Goal: Task Accomplishment & Management: Manage account settings

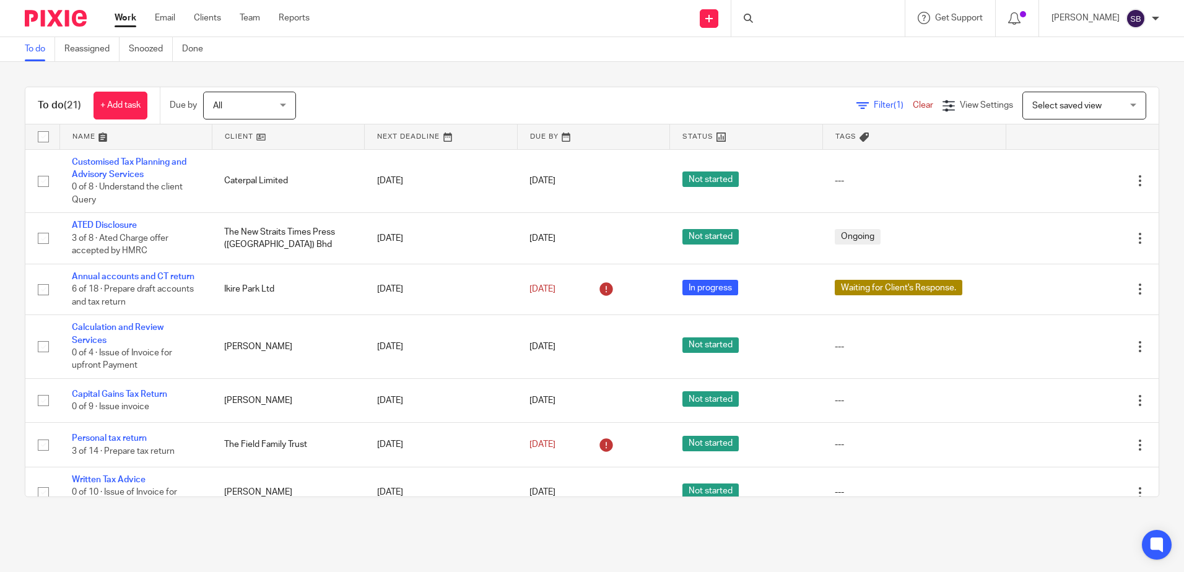
click at [827, 15] on div at bounding box center [817, 18] width 173 height 37
click at [827, 15] on input "Search" at bounding box center [811, 20] width 111 height 11
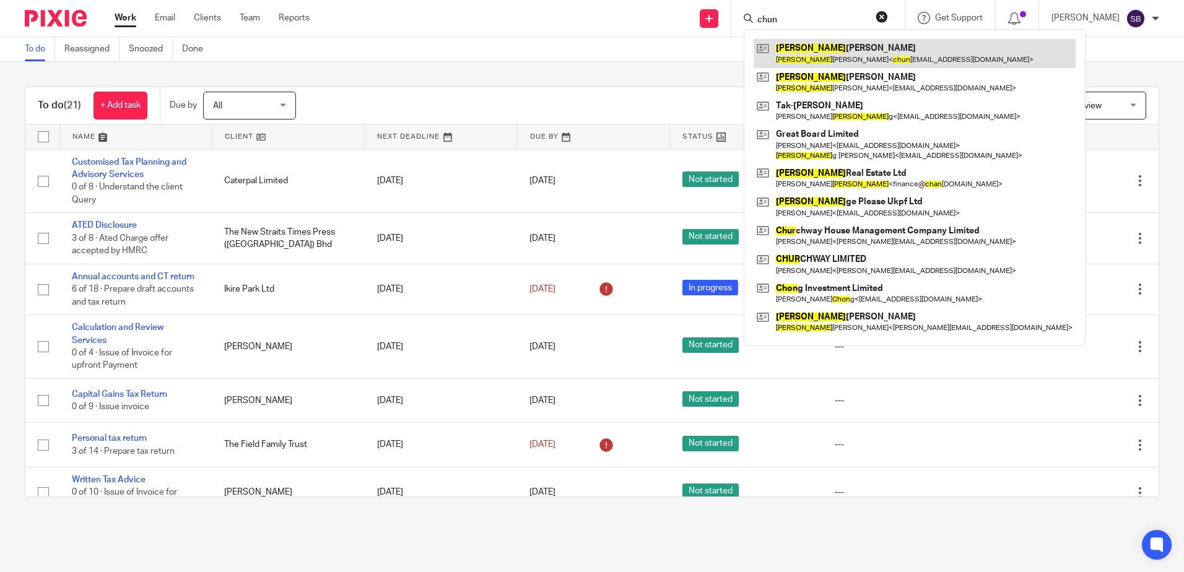
type input "chun"
click at [831, 53] on link at bounding box center [915, 53] width 322 height 28
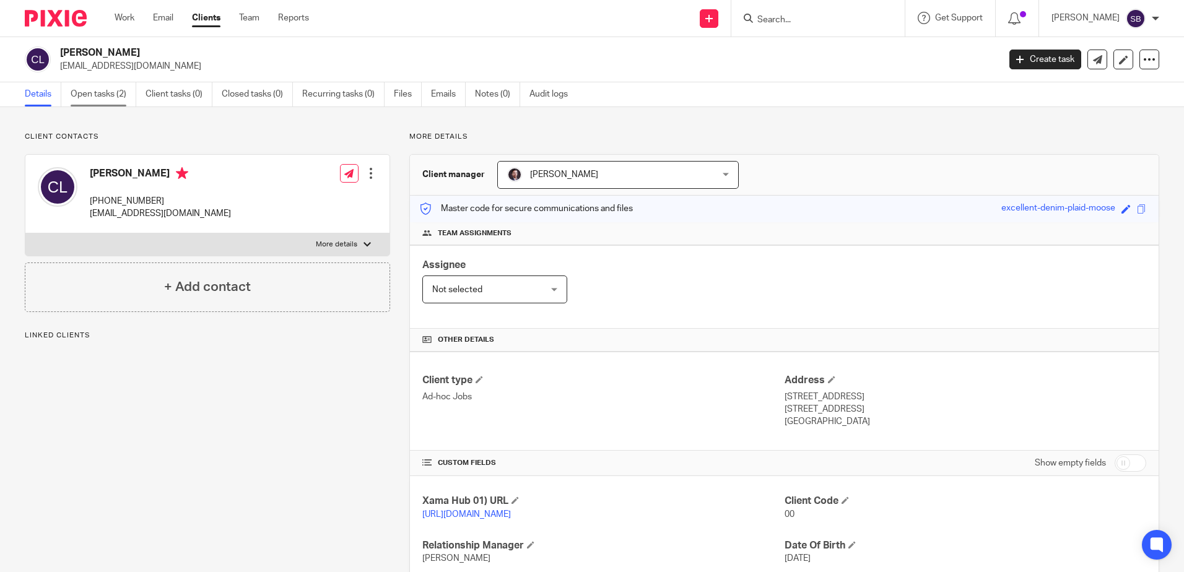
click at [99, 96] on link "Open tasks (2)" at bounding box center [104, 94] width 66 height 24
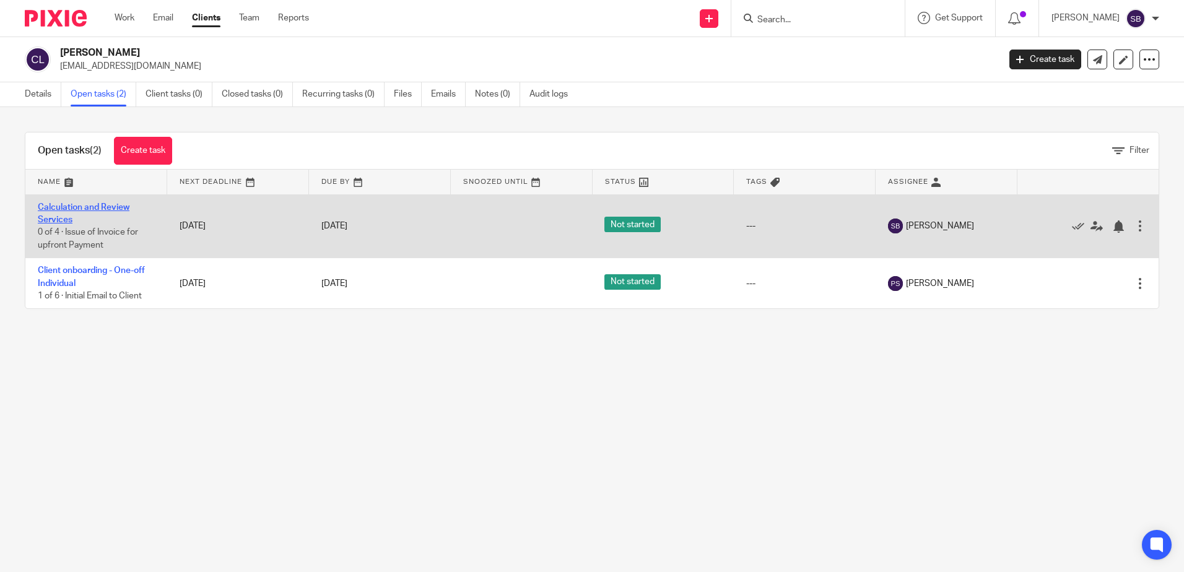
click at [85, 201] on td "Calculation and Review Services 0 of 4 · Issue of Invoice for upfront Payment" at bounding box center [96, 226] width 142 height 64
click at [83, 206] on link "Calculation and Review Services" at bounding box center [84, 213] width 92 height 21
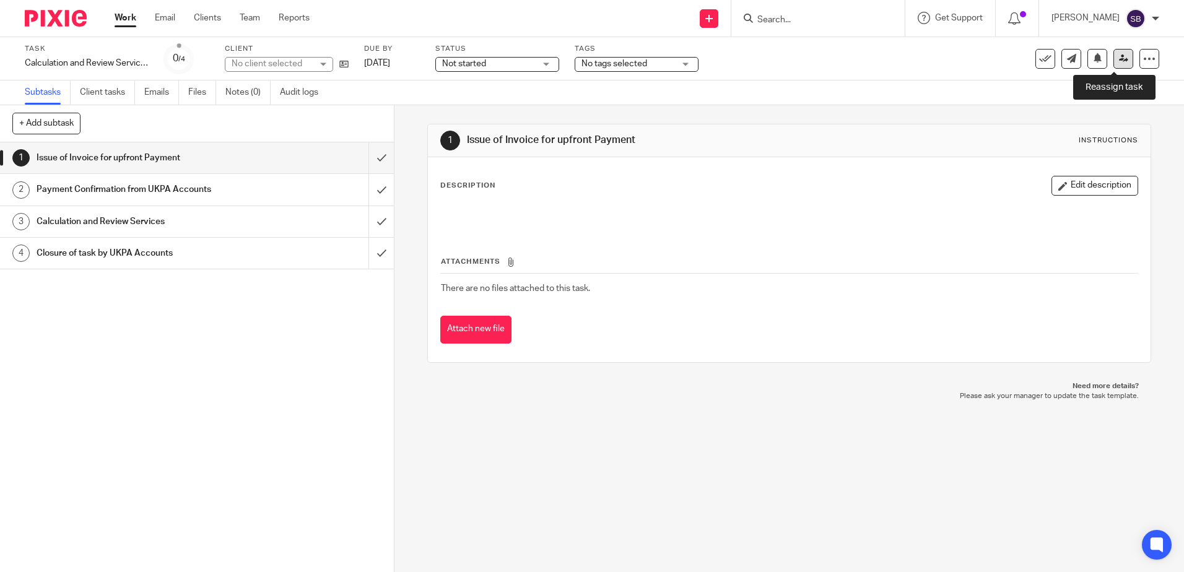
click at [1119, 63] on icon at bounding box center [1123, 58] width 9 height 9
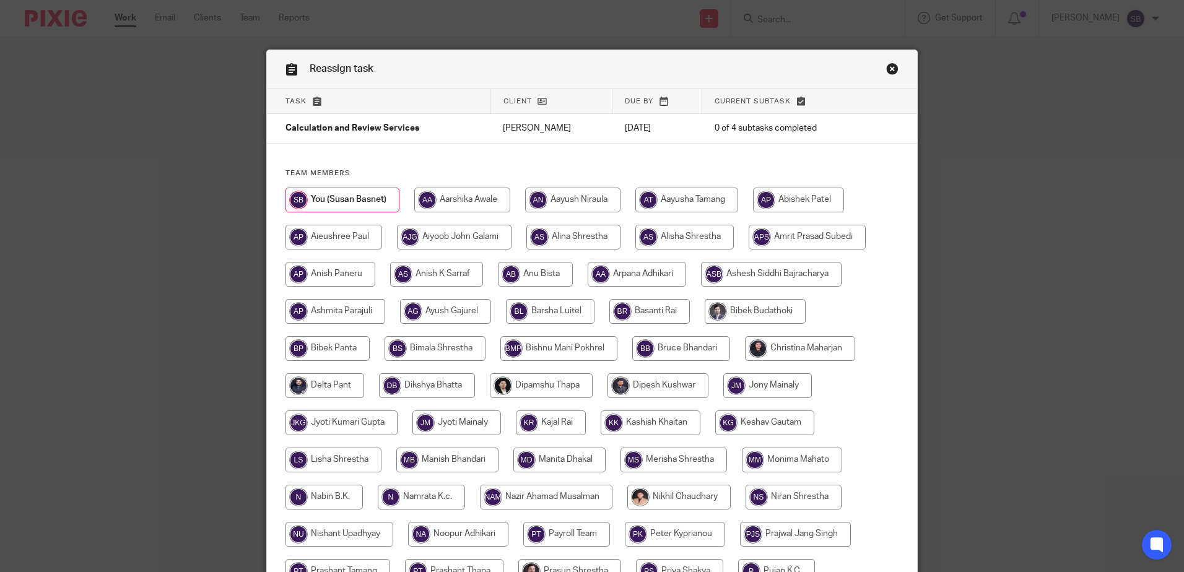
scroll to position [324, 0]
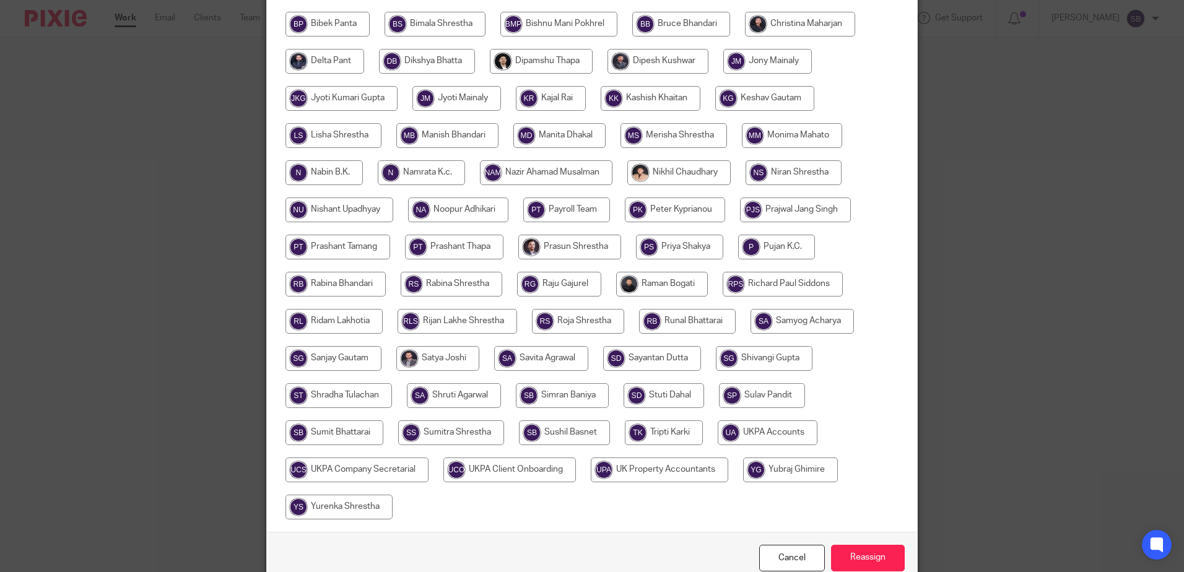
click at [754, 426] on input "radio" at bounding box center [768, 432] width 100 height 25
radio input "true"
click at [865, 555] on input "Reassign" at bounding box center [868, 558] width 74 height 27
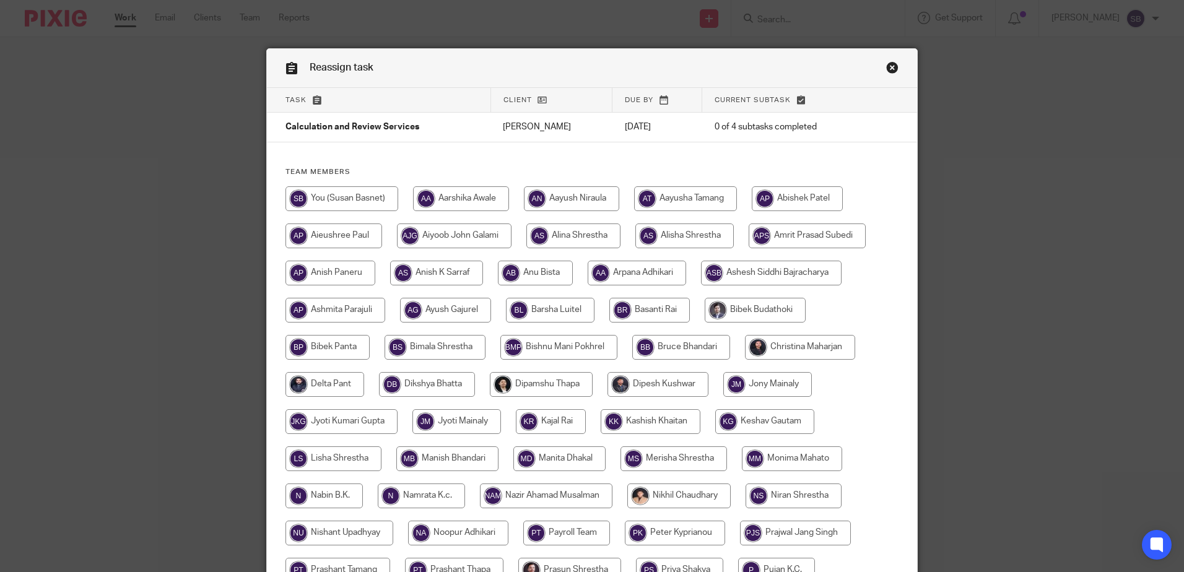
scroll to position [0, 0]
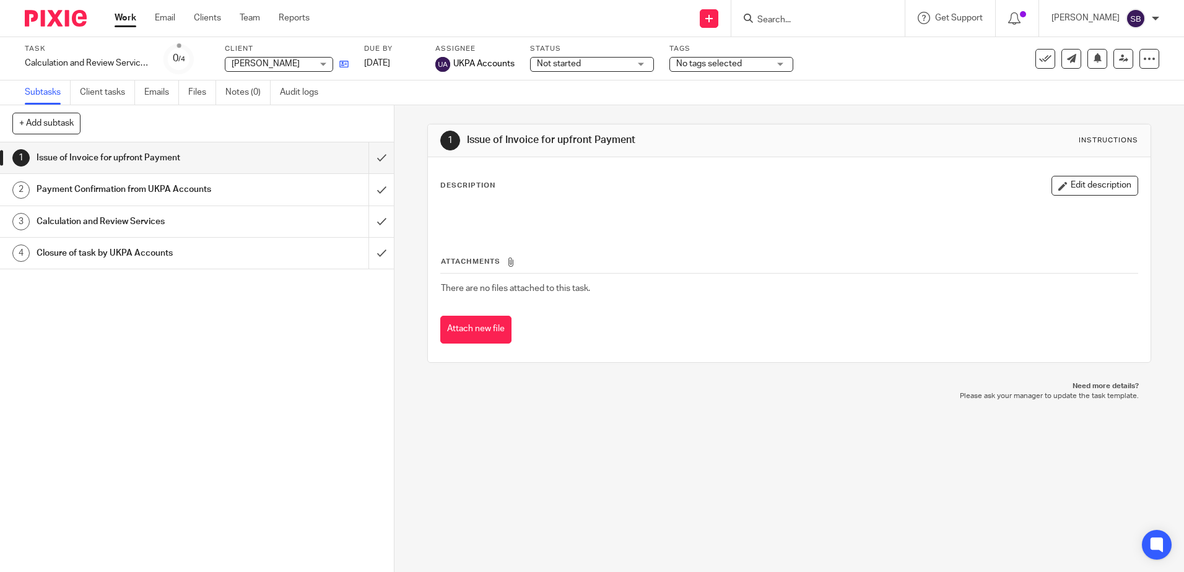
click at [344, 63] on icon at bounding box center [343, 63] width 9 height 9
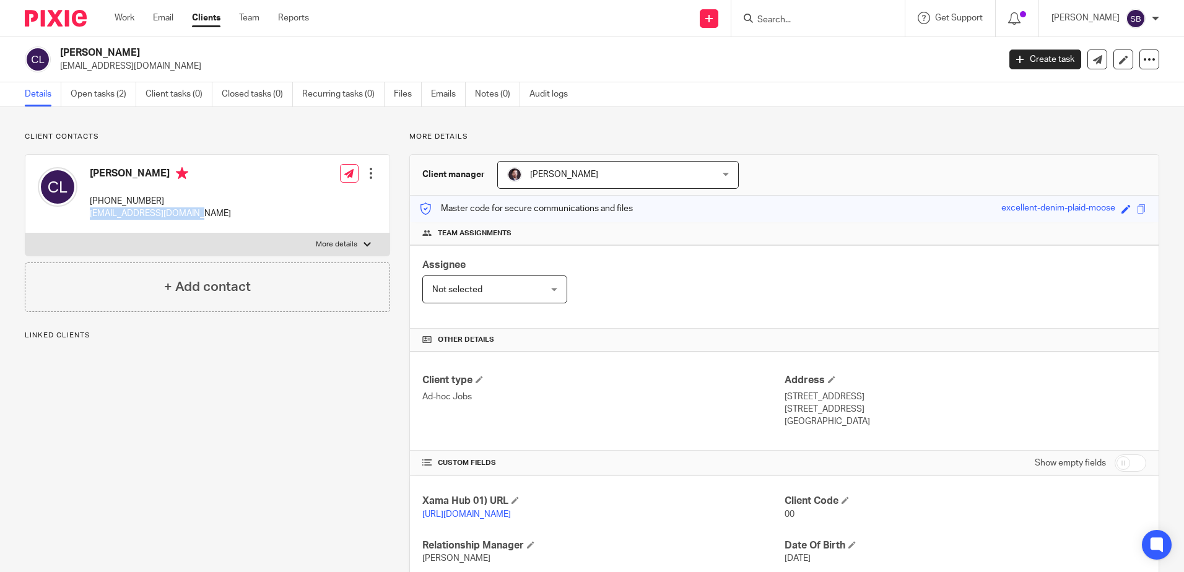
drag, startPoint x: 111, startPoint y: 217, endPoint x: 85, endPoint y: 215, distance: 26.1
click at [85, 215] on div "Chun Yiu Lo +44 753 269 9138 chunyiulo1993@gmail.com Edit contact Create client…" at bounding box center [207, 194] width 364 height 79
copy p "chunyiulo1993@gmail.com"
